Goal: Information Seeking & Learning: Learn about a topic

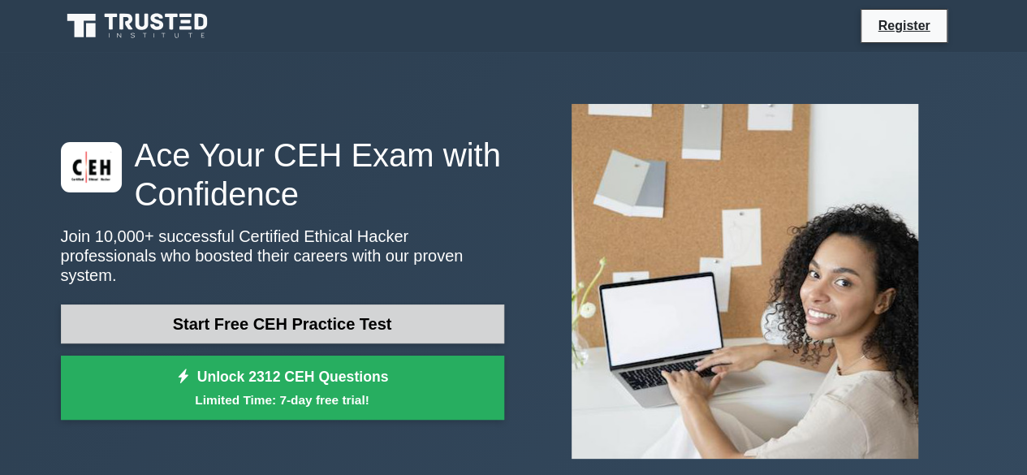
click at [269, 304] on link "Start Free CEH Practice Test" at bounding box center [282, 323] width 443 height 39
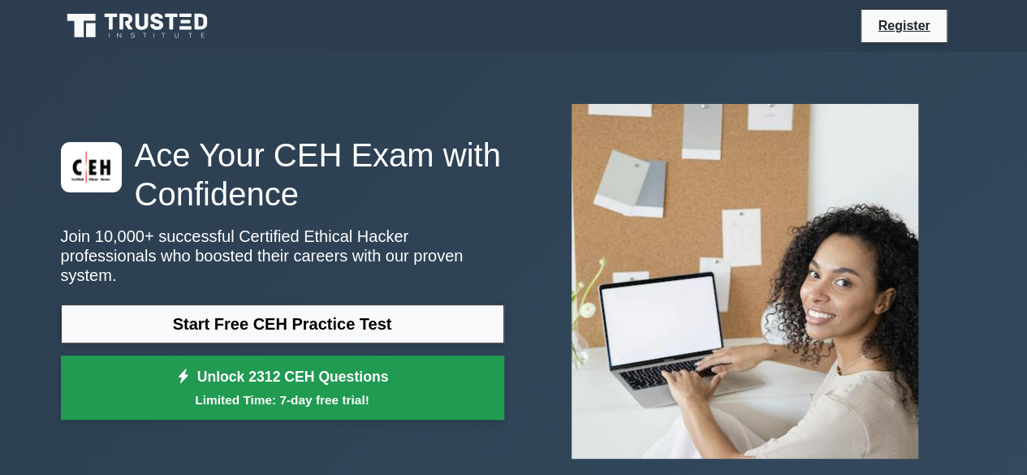
click at [321, 390] on small "Limited Time: 7-day free trial!" at bounding box center [282, 399] width 403 height 19
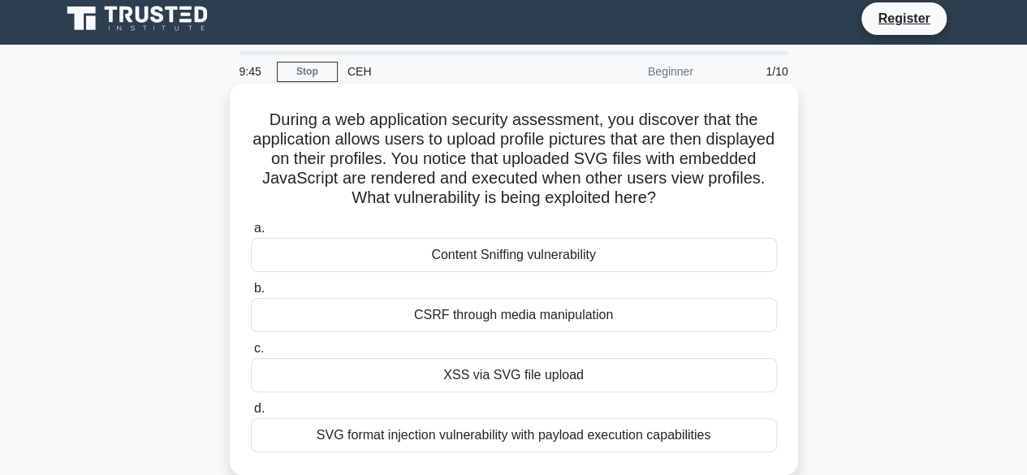
scroll to position [10, 0]
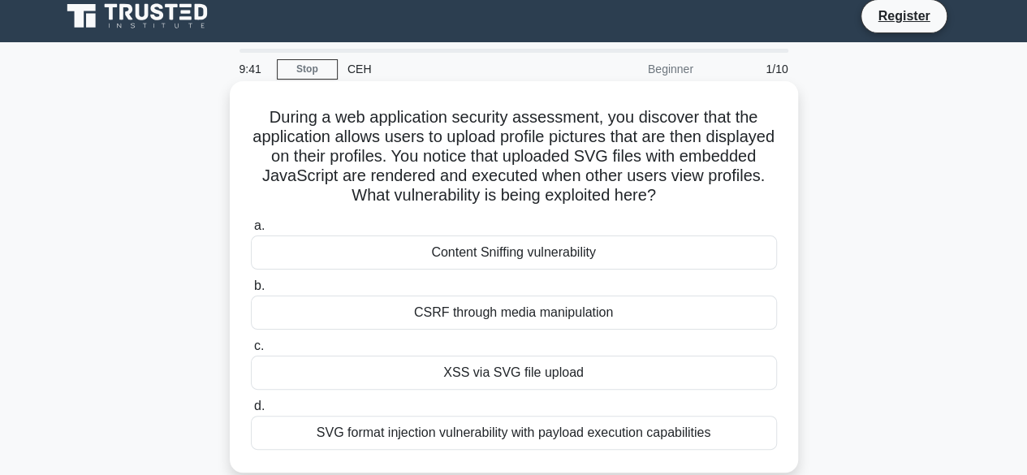
click at [390, 312] on div "CSRF through media manipulation" at bounding box center [514, 312] width 526 height 34
click at [251, 291] on input "b. CSRF through media manipulation" at bounding box center [251, 286] width 0 height 11
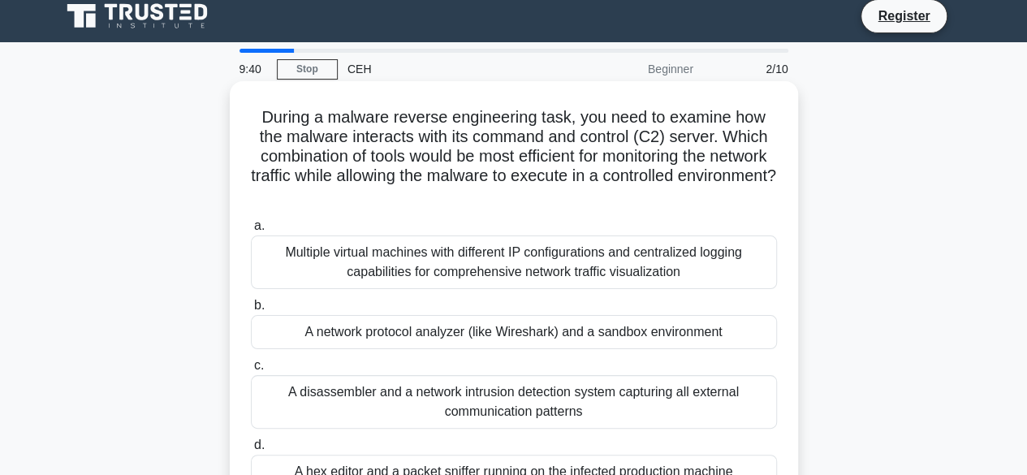
scroll to position [0, 0]
